Goal: Task Accomplishment & Management: Use online tool/utility

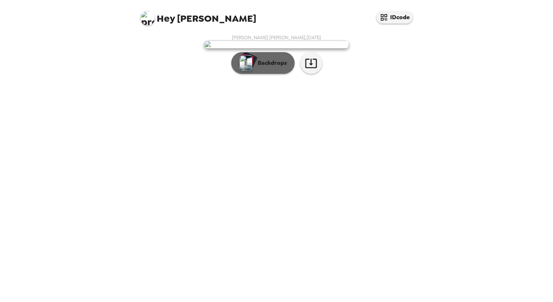
click at [271, 67] on p "Backdrops" at bounding box center [270, 63] width 33 height 9
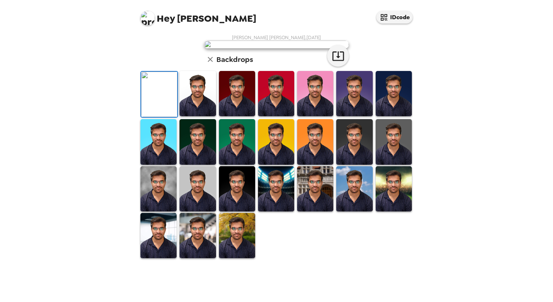
scroll to position [137, 0]
click at [156, 117] on img at bounding box center [159, 94] width 36 height 45
click at [336, 61] on icon "button" at bounding box center [338, 55] width 12 height 9
click at [395, 164] on img at bounding box center [393, 141] width 36 height 45
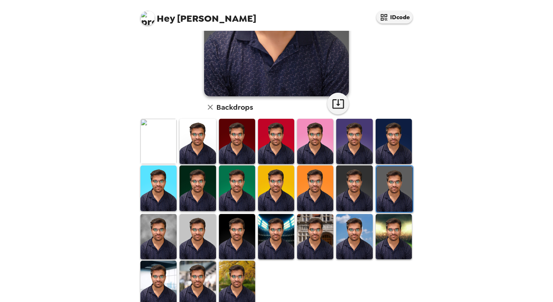
scroll to position [136, 0]
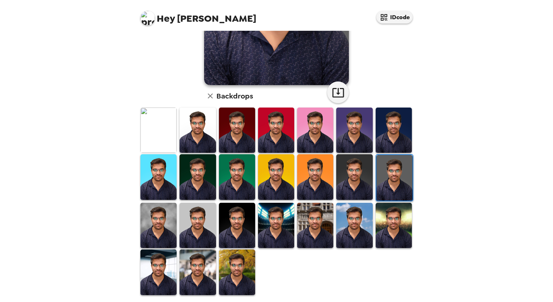
click at [388, 218] on img at bounding box center [393, 225] width 36 height 45
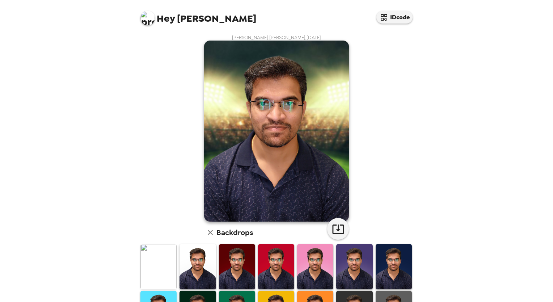
scroll to position [72, 0]
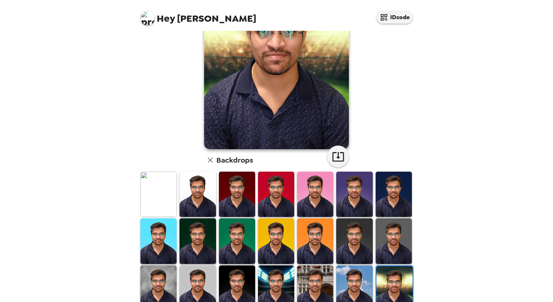
click at [207, 158] on icon "button" at bounding box center [210, 160] width 9 height 9
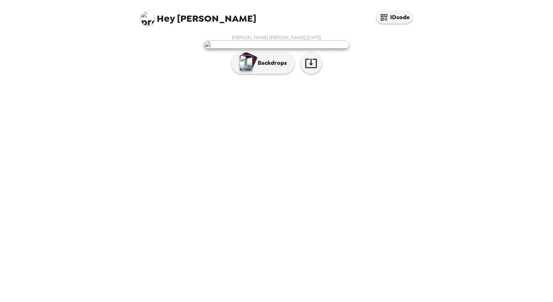
scroll to position [0, 0]
click at [313, 69] on icon "button" at bounding box center [311, 63] width 13 height 13
click at [271, 67] on p "Backdrops" at bounding box center [270, 63] width 33 height 9
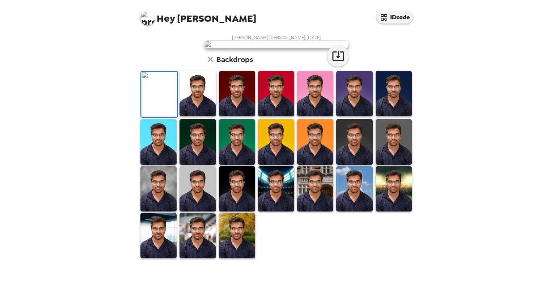
scroll to position [137, 0]
click at [229, 258] on img at bounding box center [237, 235] width 36 height 45
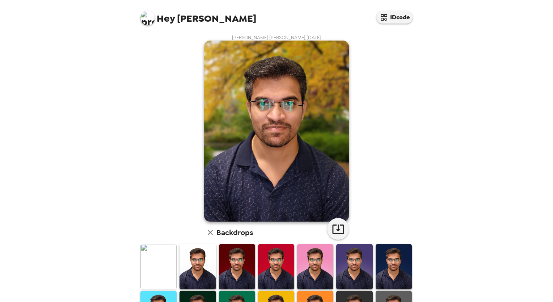
scroll to position [136, 0]
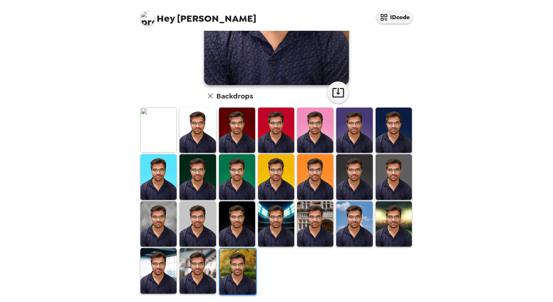
click at [188, 268] on img at bounding box center [197, 270] width 36 height 45
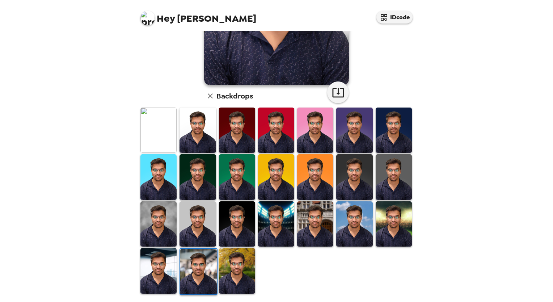
click at [164, 275] on img at bounding box center [158, 270] width 36 height 45
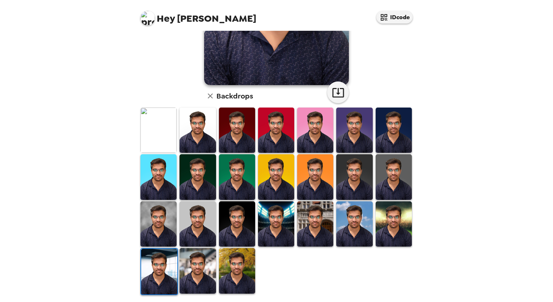
click at [345, 212] on img at bounding box center [354, 223] width 36 height 45
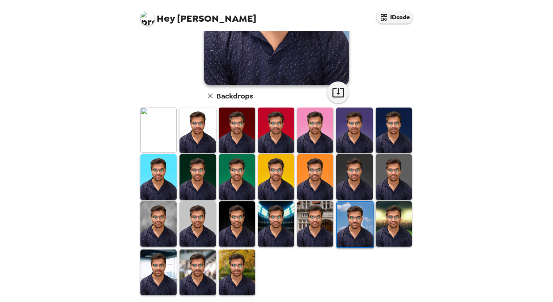
click at [314, 220] on img at bounding box center [315, 223] width 36 height 45
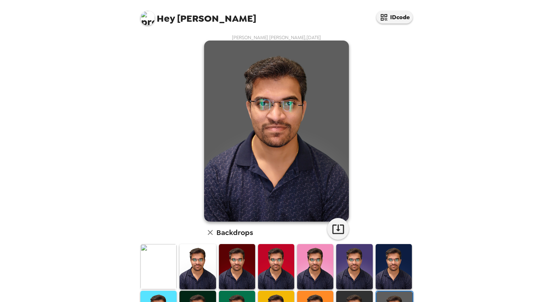
scroll to position [136, 0]
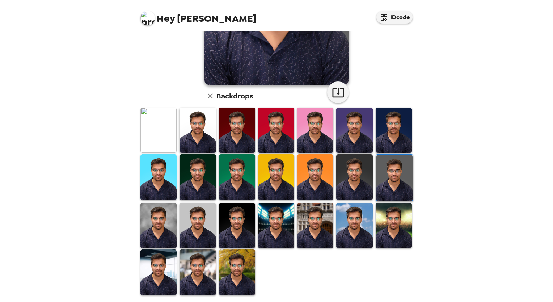
click at [385, 166] on img at bounding box center [394, 177] width 36 height 45
click at [332, 92] on icon "button" at bounding box center [338, 92] width 12 height 9
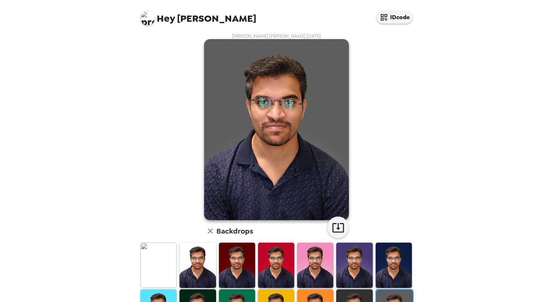
scroll to position [0, 0]
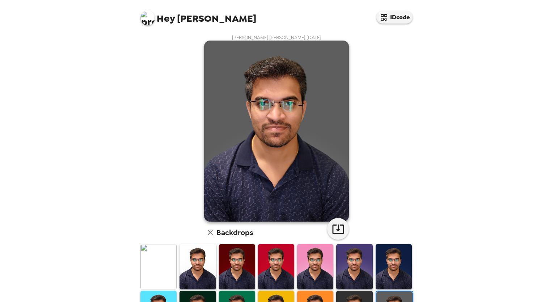
click at [129, 80] on div "Hey [PERSON_NAME] IDcode [PERSON_NAME] [PERSON_NAME] , [DATE] Backdrops" at bounding box center [276, 151] width 553 height 302
